Goal: Task Accomplishment & Management: Use online tool/utility

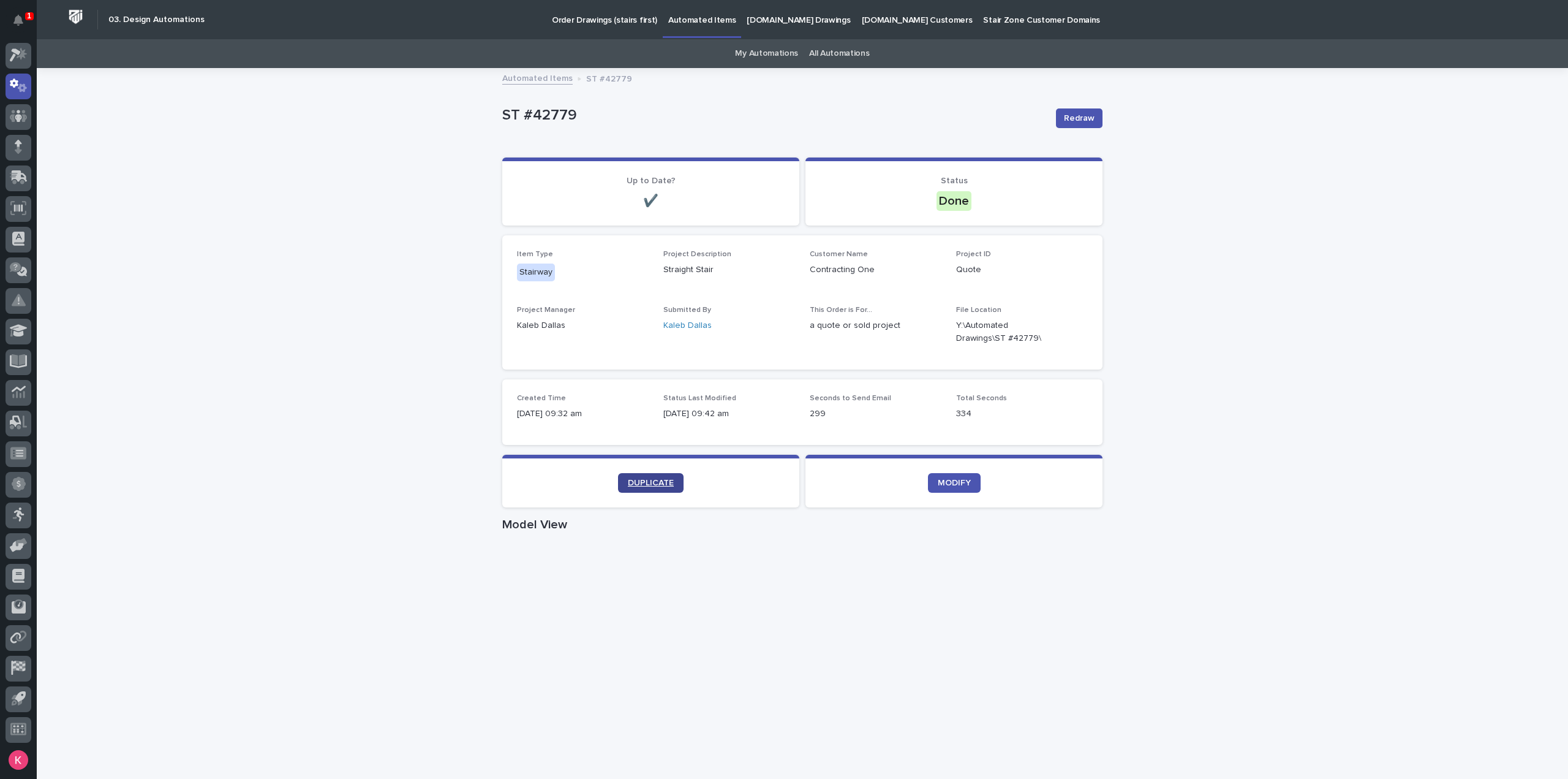
click at [636, 485] on span "DUPLICATE" at bounding box center [650, 483] width 46 height 8
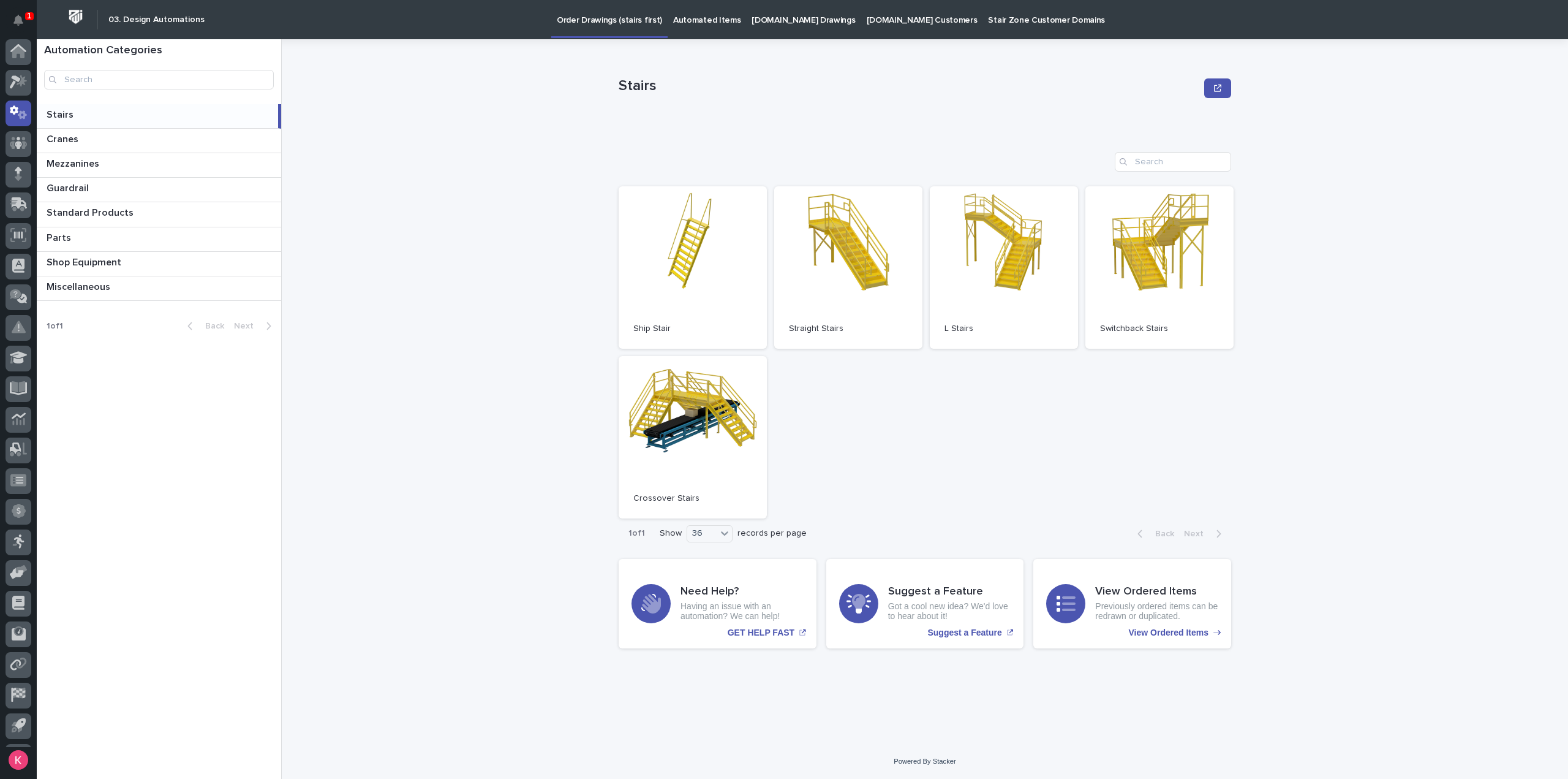
scroll to position [27, 0]
click at [705, 27] on link "Automated Items" at bounding box center [706, 19] width 78 height 38
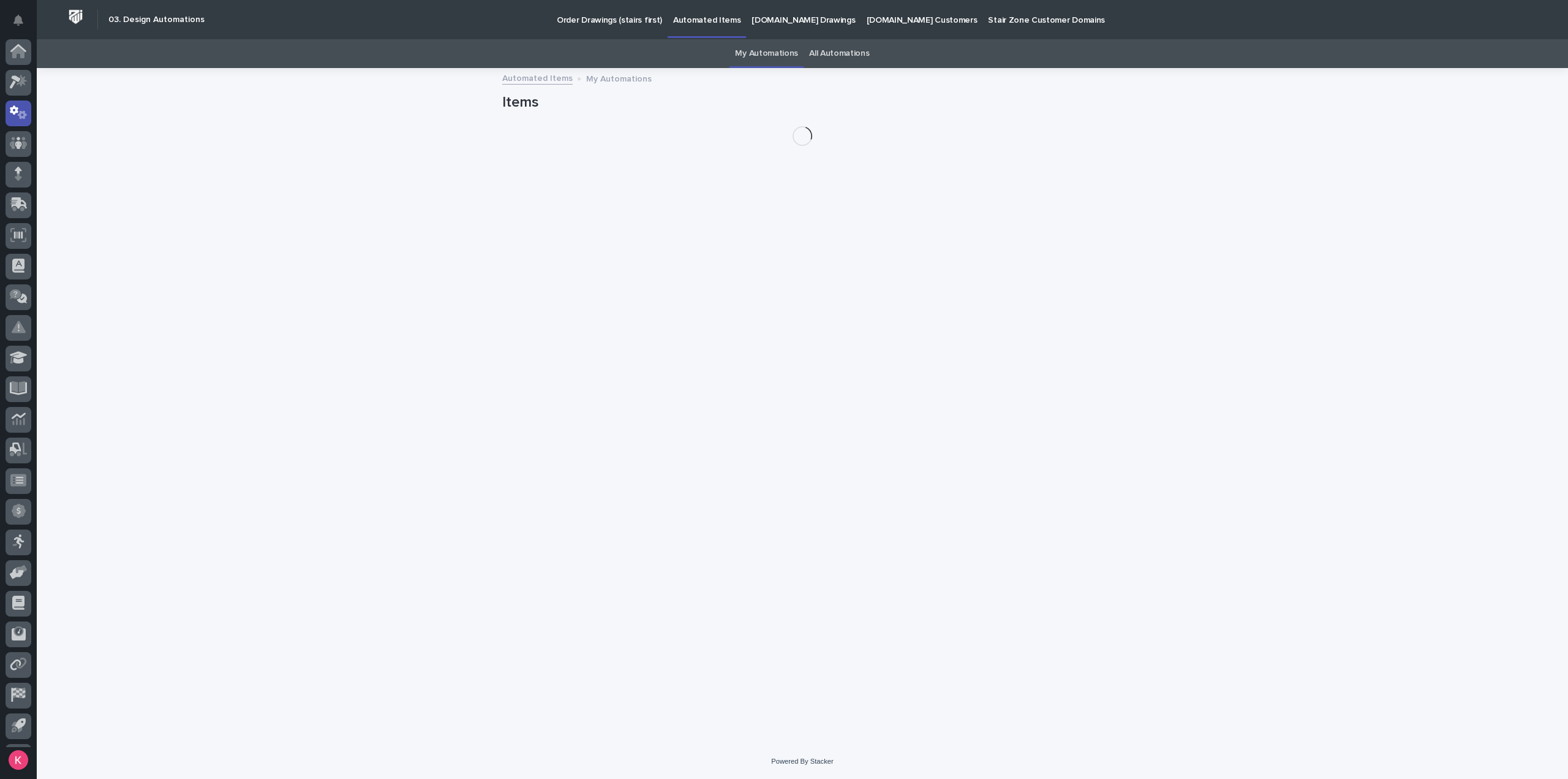
scroll to position [27, 0]
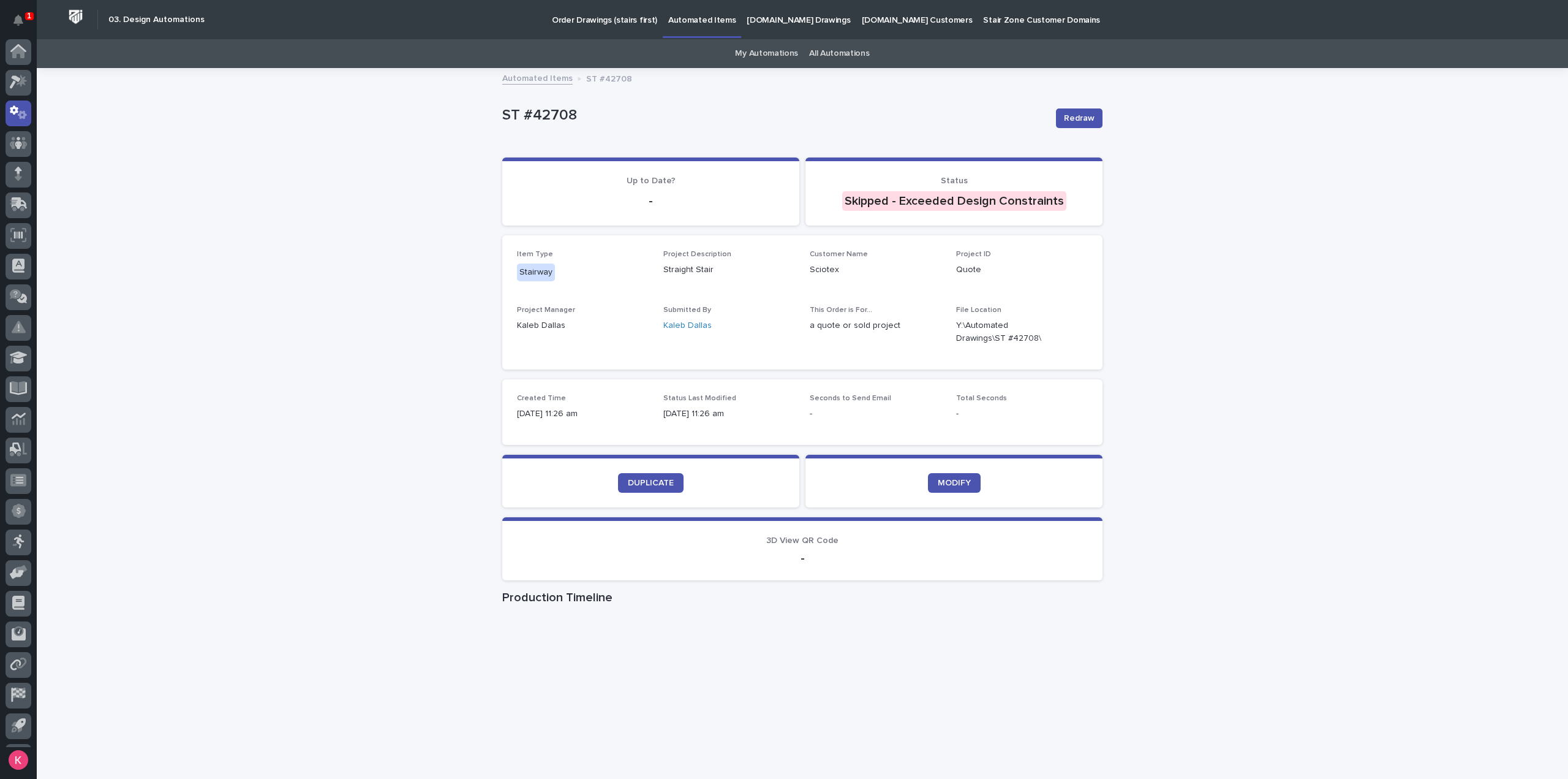
scroll to position [27, 0]
